Goal: Task Accomplishment & Management: Manage account settings

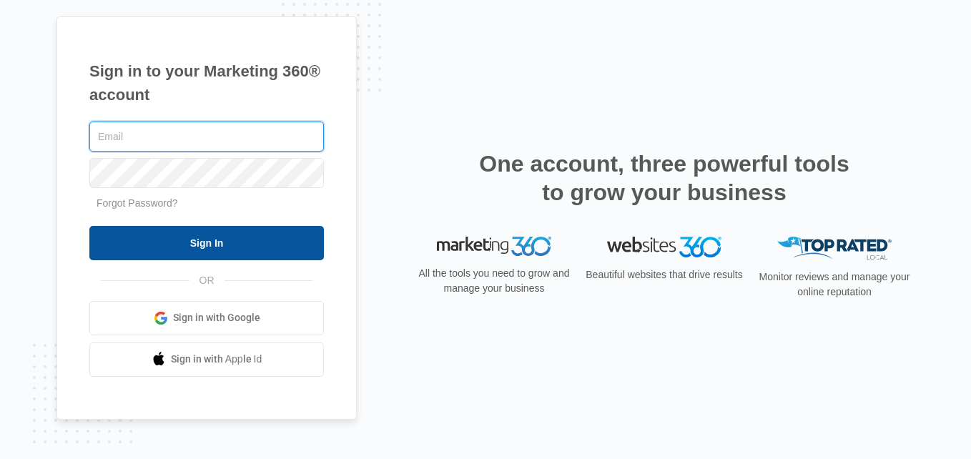
type input "[EMAIL_ADDRESS][DOMAIN_NAME]"
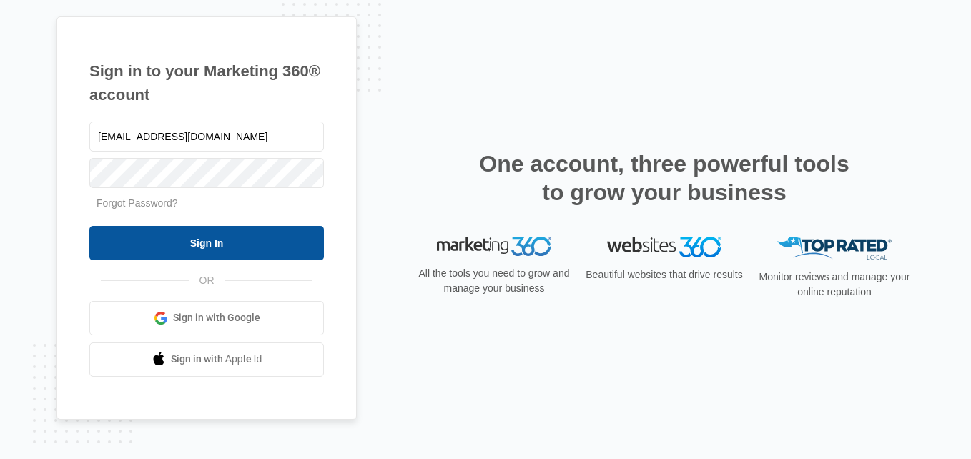
click at [179, 240] on input "Sign In" at bounding box center [206, 243] width 235 height 34
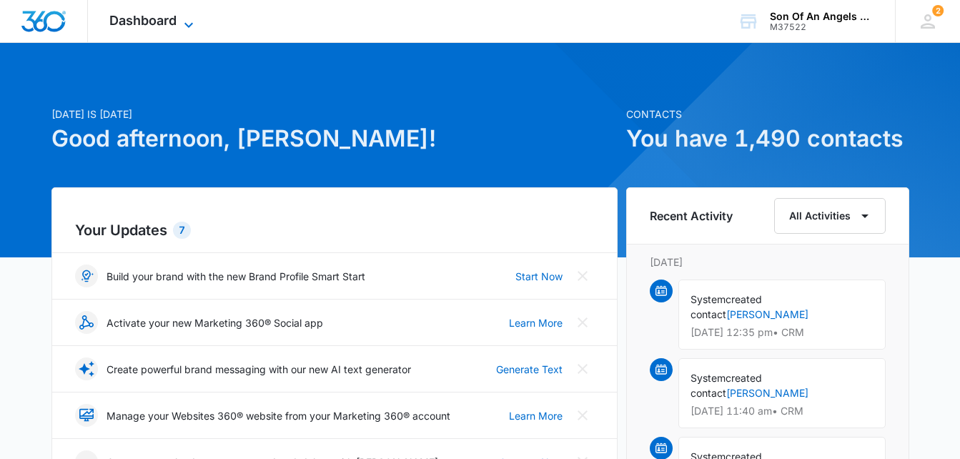
click at [187, 25] on icon at bounding box center [189, 24] width 9 height 5
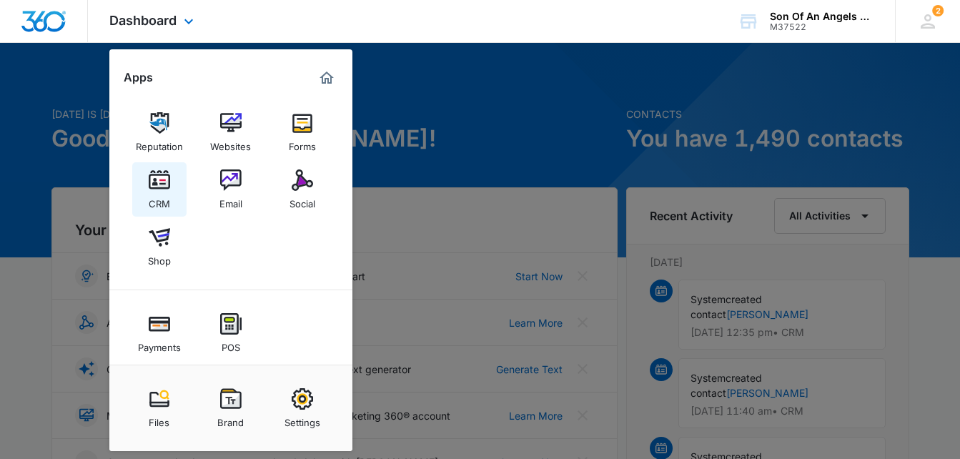
click at [167, 193] on div "CRM" at bounding box center [159, 200] width 21 height 19
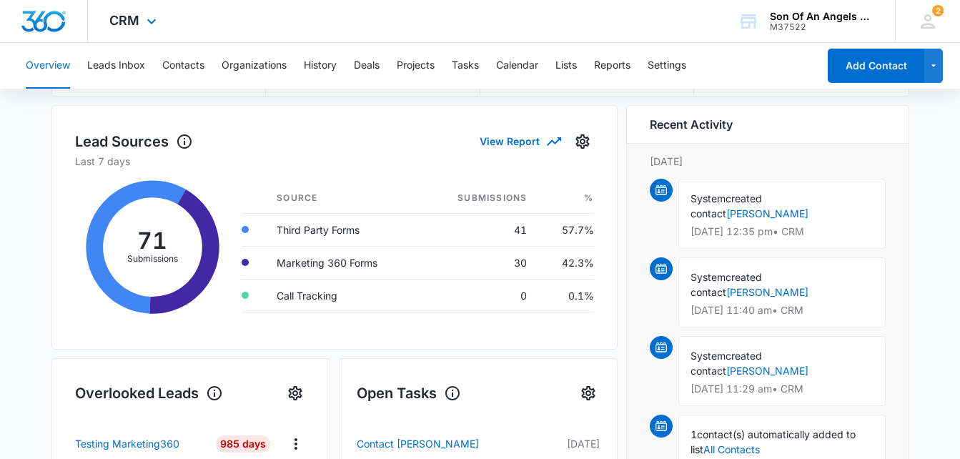
scroll to position [177, 0]
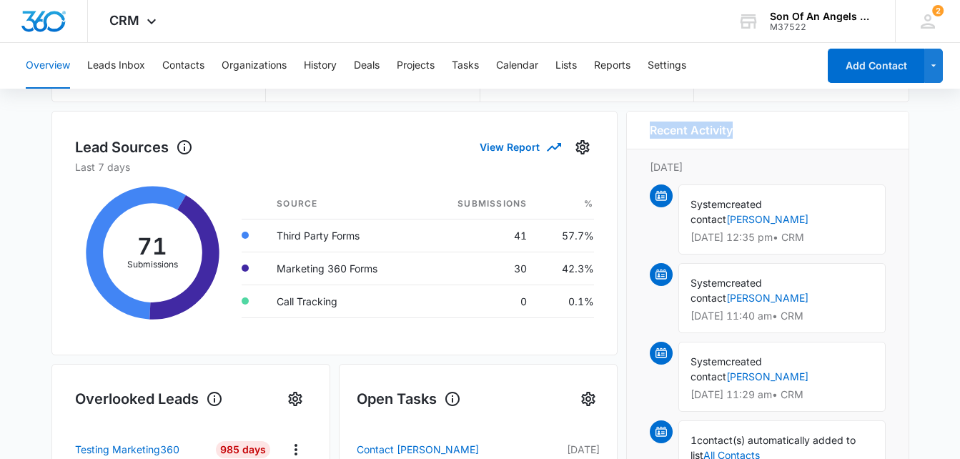
drag, startPoint x: 741, startPoint y: 132, endPoint x: 638, endPoint y: 109, distance: 105.3
click at [809, 213] on link "[PERSON_NAME]" at bounding box center [768, 219] width 82 height 12
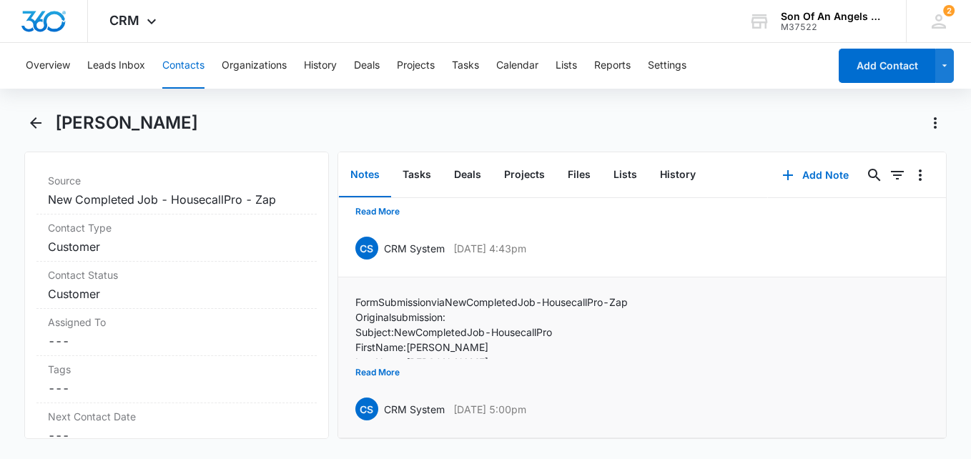
scroll to position [566, 0]
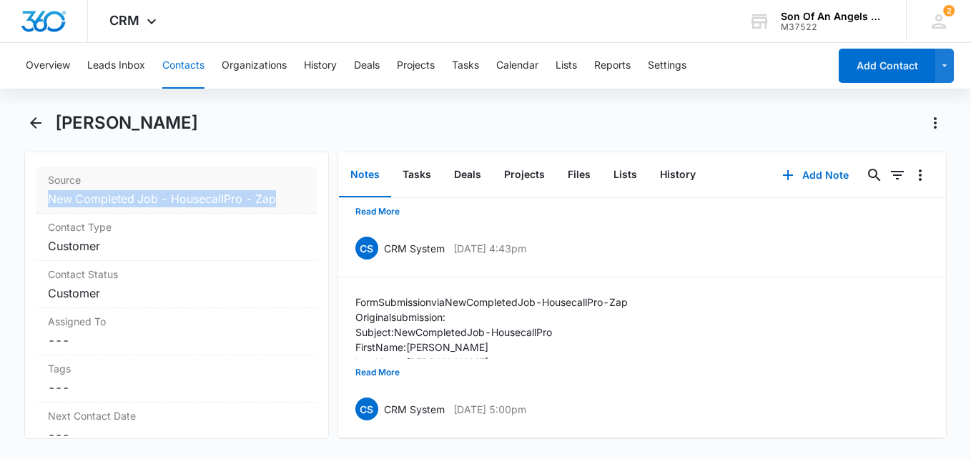
drag, startPoint x: 44, startPoint y: 203, endPoint x: 275, endPoint y: 199, distance: 231.7
click at [275, 199] on div "Source Cancel Save Changes New Completed Job - HousecallPro - Zap" at bounding box center [176, 190] width 280 height 47
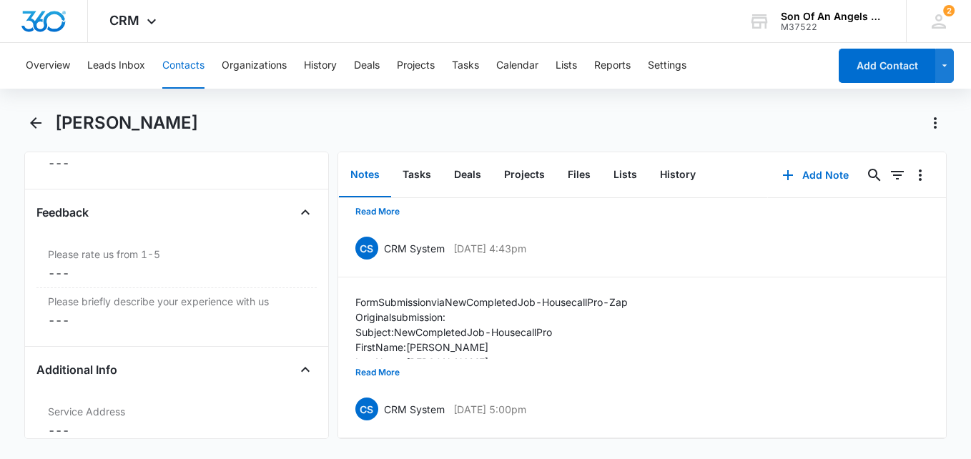
scroll to position [1689, 0]
